Goal: Transaction & Acquisition: Book appointment/travel/reservation

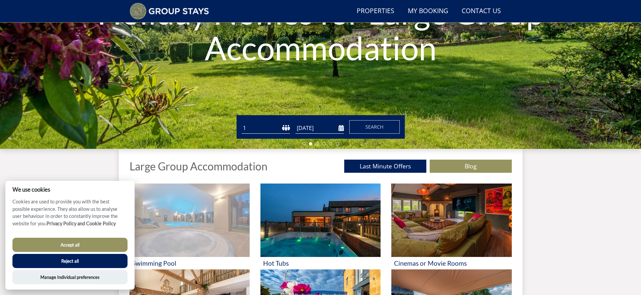
scroll to position [123, 0]
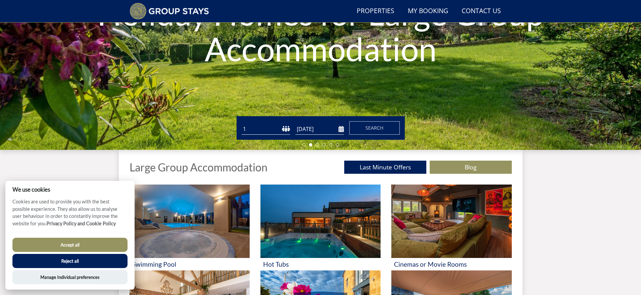
click at [95, 245] on button "Accept all" at bounding box center [69, 245] width 115 height 14
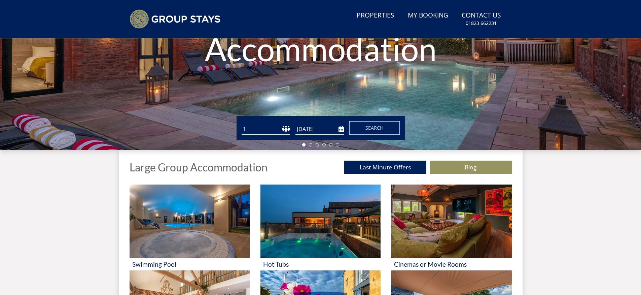
click at [258, 129] on select "1 2 3 4 5 6 7 8 9 10 11 12 13 14 15 16 17 18 19 20 21 22 23 24 25 26 27 28 29 3…" at bounding box center [266, 129] width 48 height 11
select select "15"
click at [242, 124] on select "1 2 3 4 5 6 7 8 9 10 11 12 13 14 15 16 17 18 19 20 21 22 23 24 25 26 27 28 29 3…" at bounding box center [266, 129] width 48 height 11
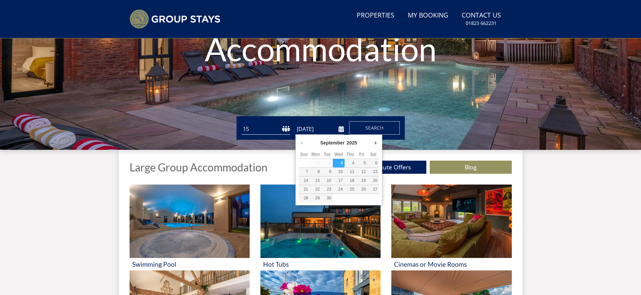
click at [324, 128] on input "[DATE]" at bounding box center [320, 129] width 48 height 11
click at [371, 144] on div "September January February March April May June July August September October N…" at bounding box center [339, 144] width 81 height 12
type input "[DATE]"
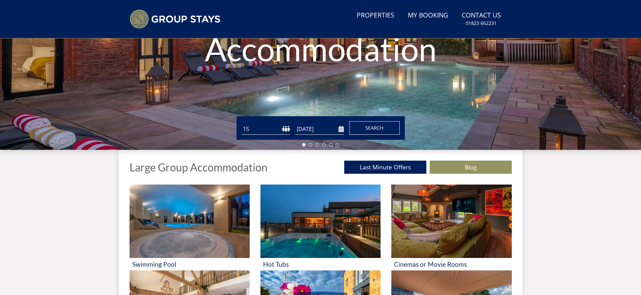
click at [378, 132] on button "Search" at bounding box center [374, 127] width 50 height 13
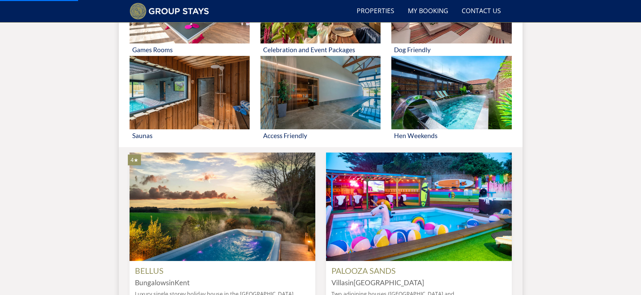
scroll to position [573, 0]
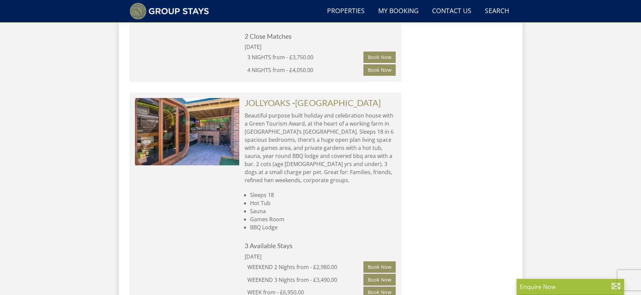
scroll to position [2068, 0]
